Goal: Task Accomplishment & Management: Use online tool/utility

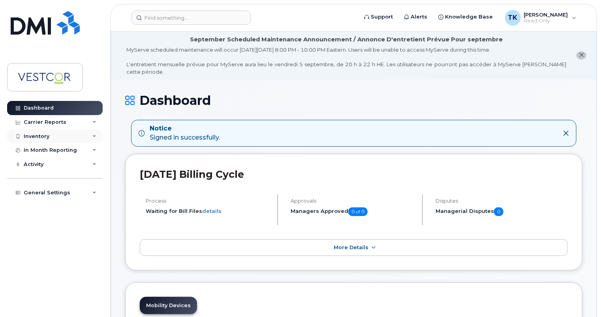
click at [94, 137] on icon at bounding box center [94, 137] width 4 height 4
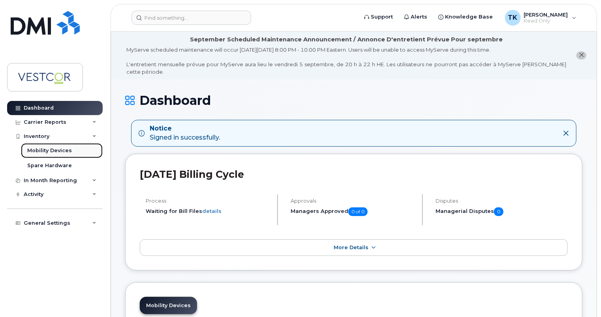
click at [46, 152] on div "Mobility Devices" at bounding box center [49, 150] width 45 height 7
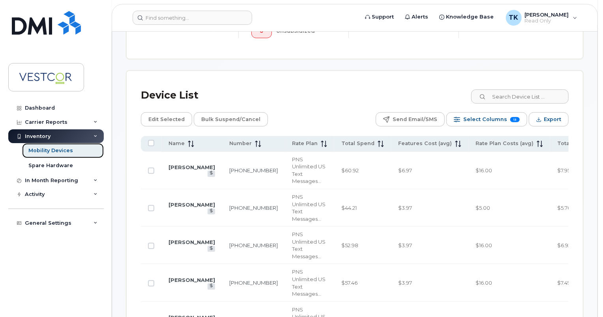
scroll to position [355, 0]
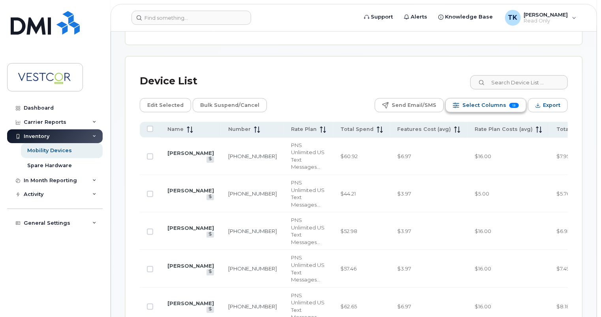
click at [489, 105] on span "Select Columns" at bounding box center [484, 105] width 44 height 12
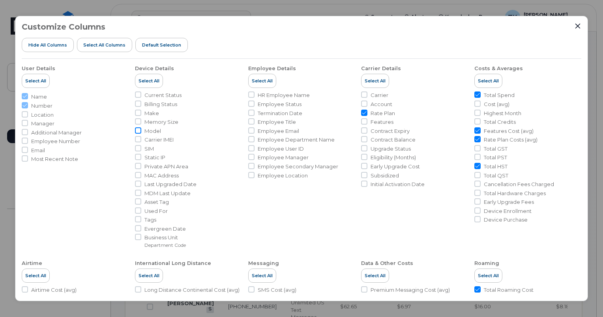
click at [137, 131] on input "Model" at bounding box center [138, 130] width 6 height 6
checkbox input "true"
click at [577, 26] on icon "Close" at bounding box center [578, 26] width 6 height 6
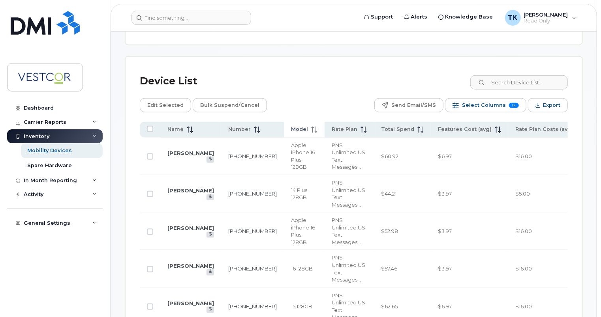
click at [311, 128] on icon at bounding box center [314, 130] width 6 height 6
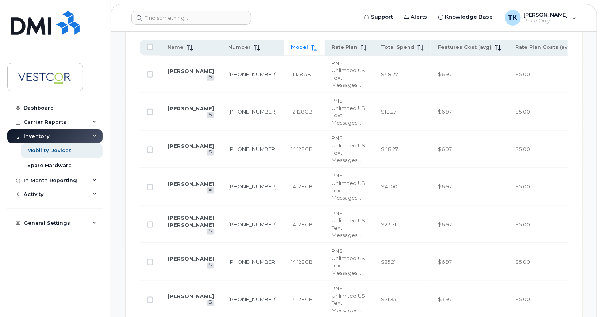
scroll to position [434, 0]
